Goal: Task Accomplishment & Management: Manage account settings

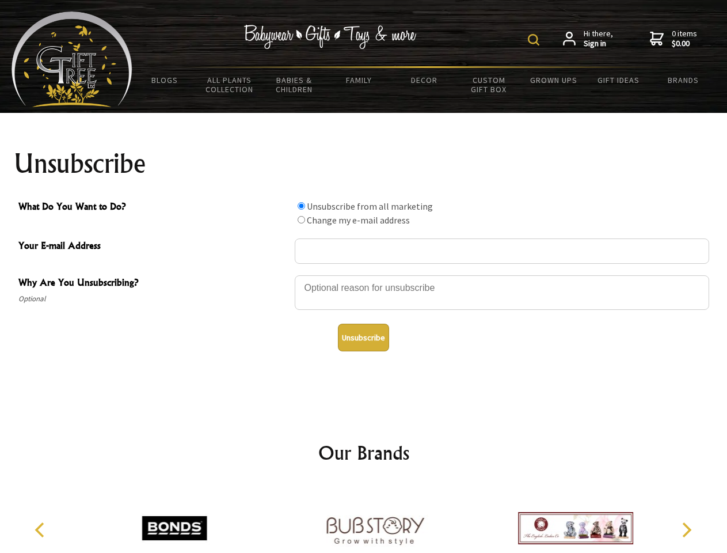
click at [536, 40] on img at bounding box center [534, 40] width 12 height 12
click at [364, 275] on div at bounding box center [502, 294] width 415 height 40
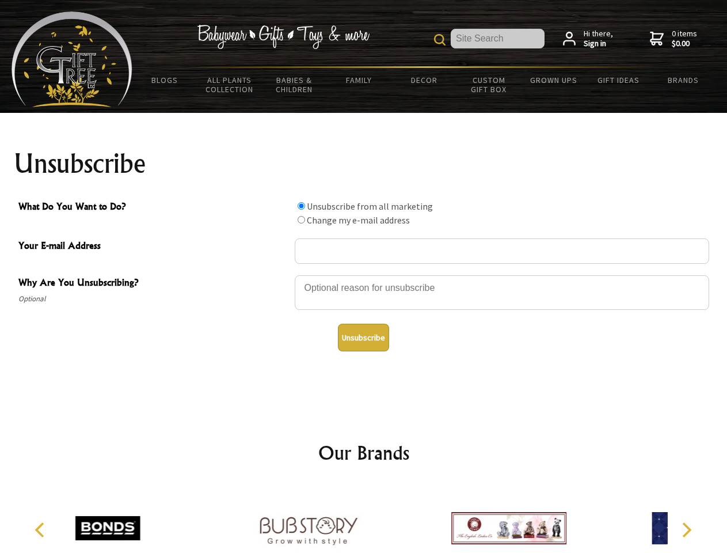
click at [301, 206] on input "What Do You Want to Do?" at bounding box center [301, 205] width 7 height 7
click at [301, 219] on input "What Do You Want to Do?" at bounding box center [301, 219] width 7 height 7
radio input "true"
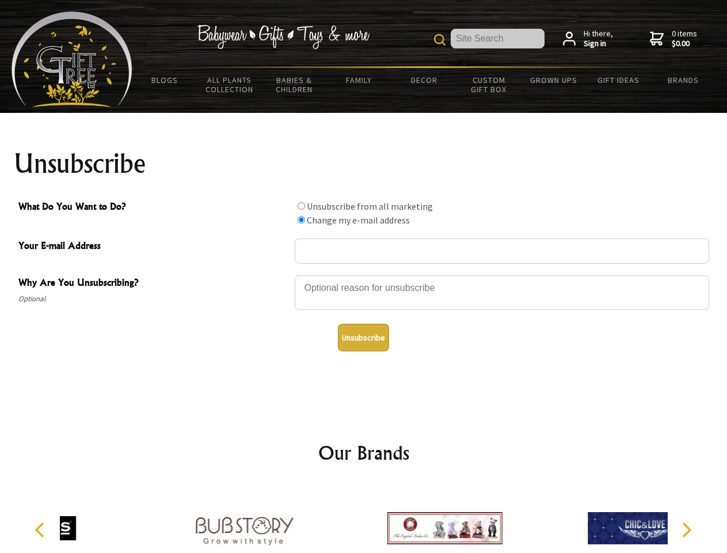
click at [363, 337] on button "Unsubscribe" at bounding box center [363, 338] width 51 height 28
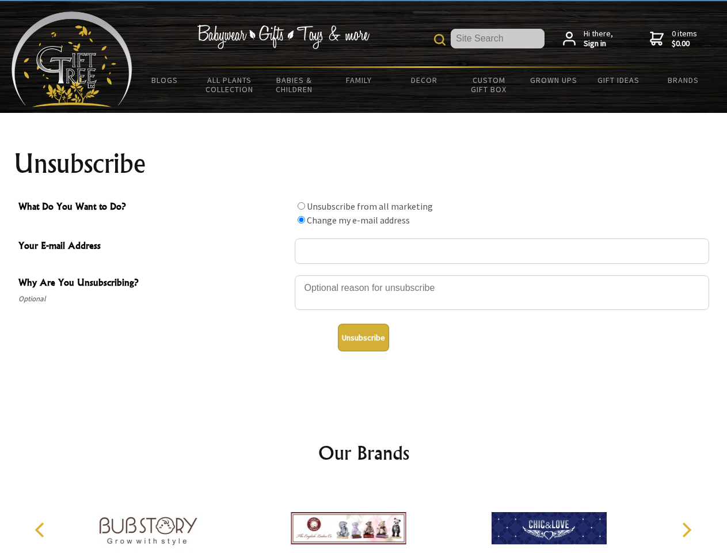
click at [41, 530] on icon "Previous" at bounding box center [40, 529] width 15 height 15
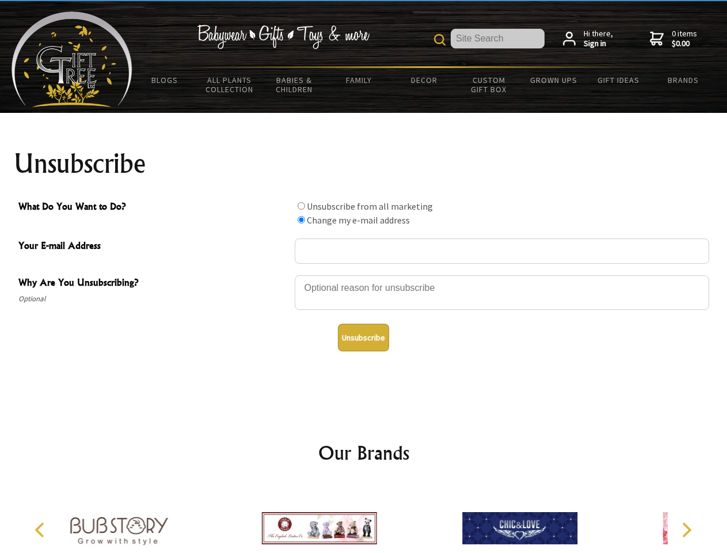
click at [686, 530] on icon "Next" at bounding box center [685, 529] width 15 height 15
